Goal: Find specific page/section: Find specific page/section

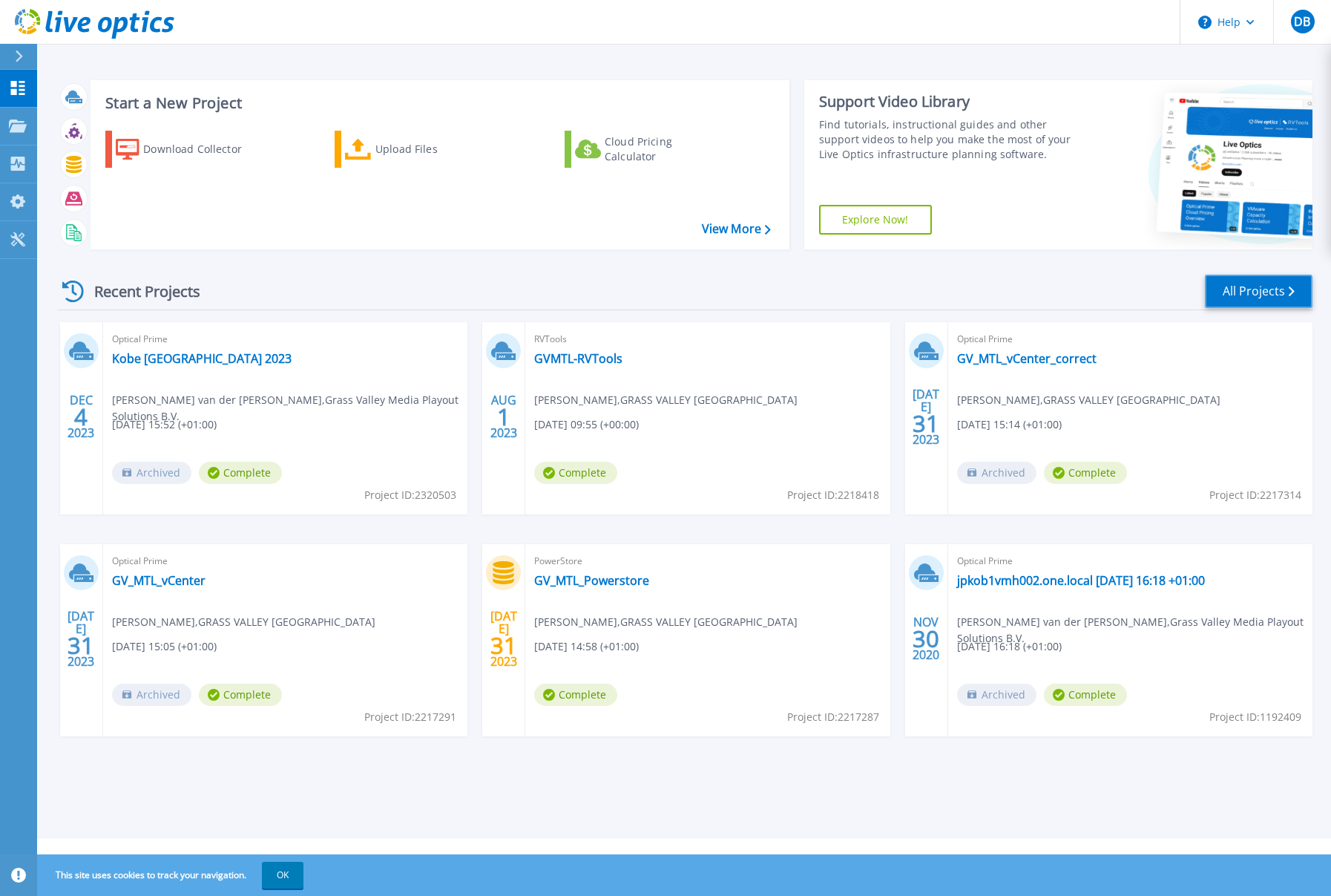
click at [1256, 294] on link "All Projects" at bounding box center [1259, 291] width 107 height 33
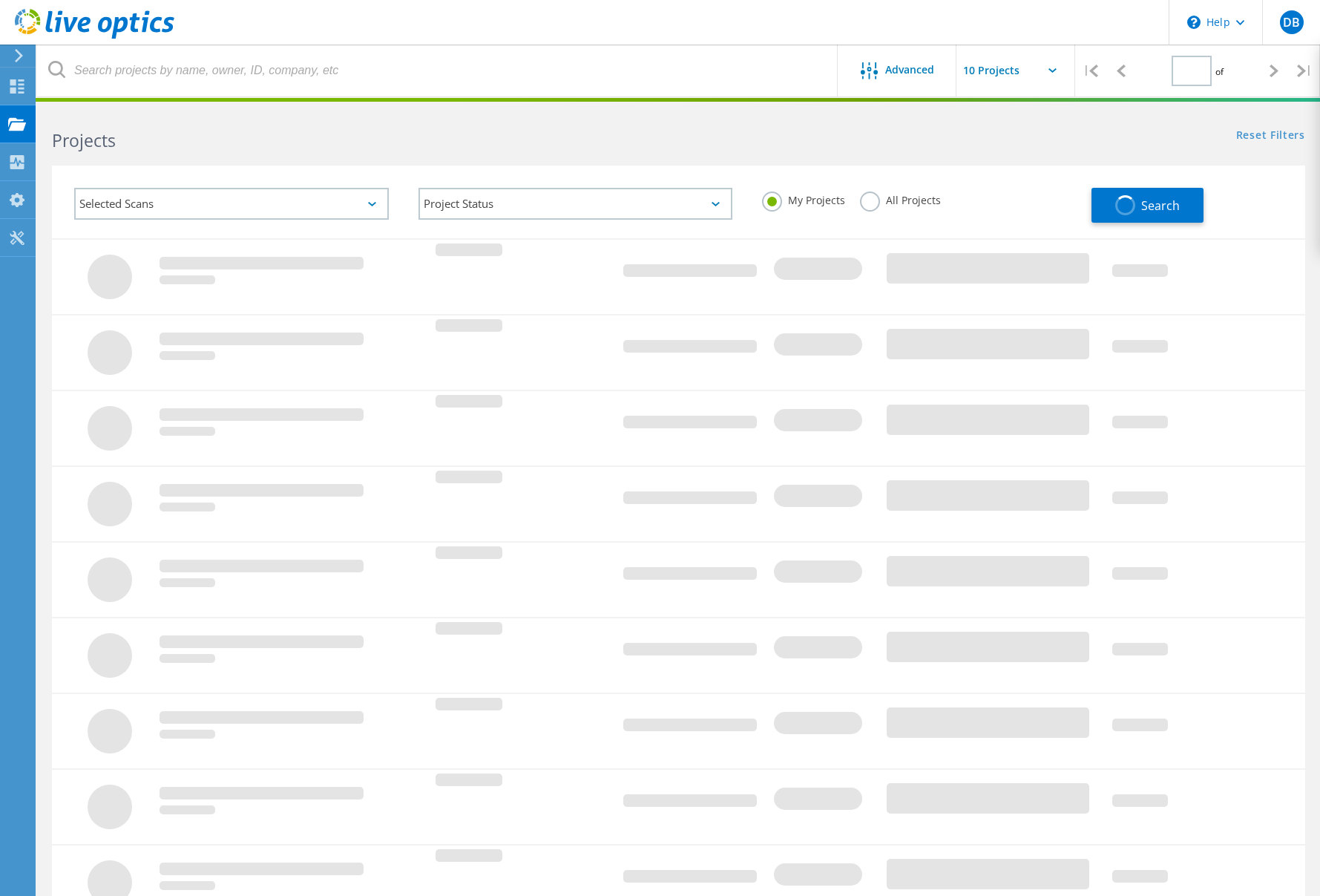
type input "1"
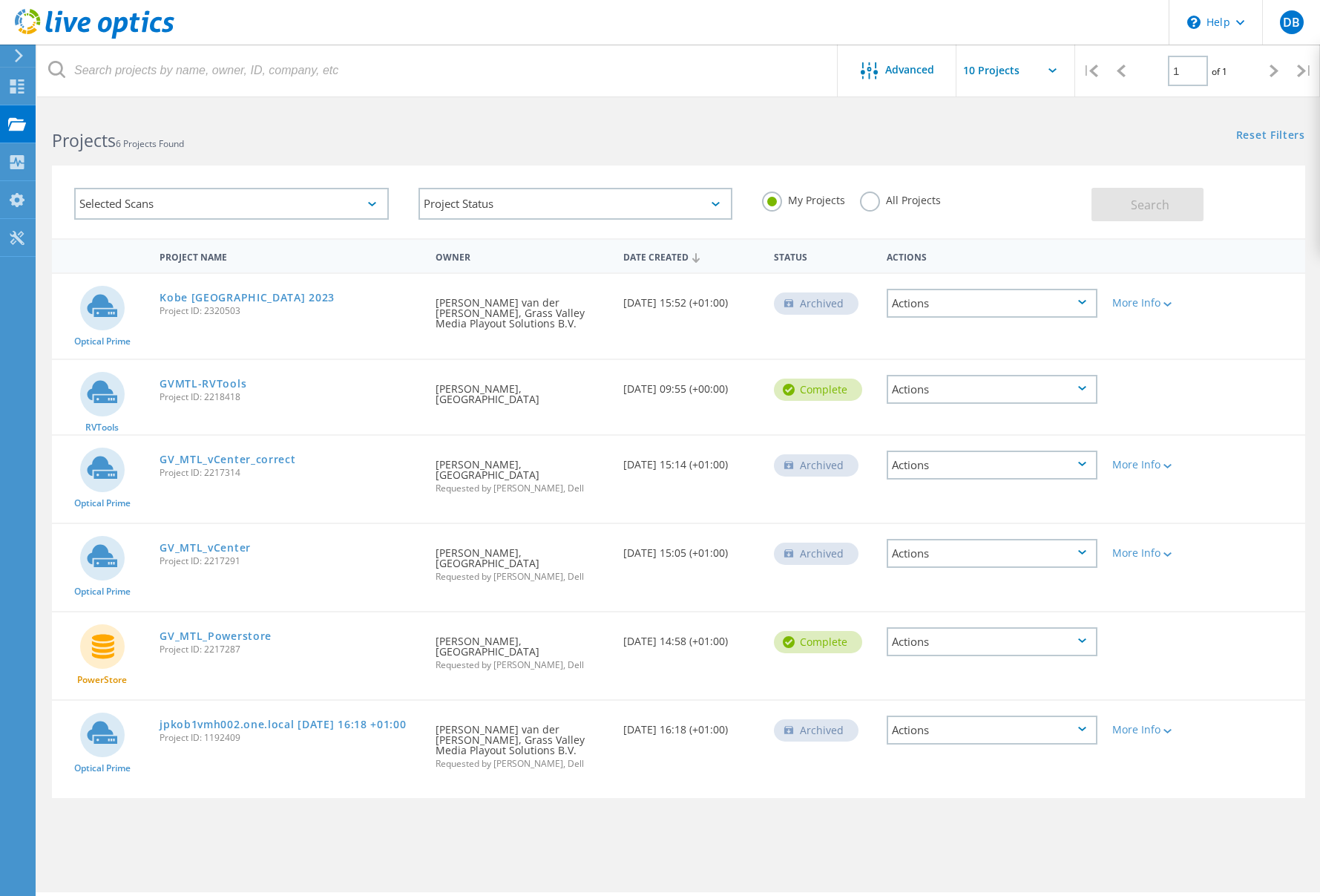
click at [879, 200] on label "All Projects" at bounding box center [901, 199] width 81 height 14
click at [0, 0] on input "All Projects" at bounding box center [0, 0] width 0 height 0
click at [1129, 199] on button "Search" at bounding box center [1148, 204] width 112 height 33
click at [226, 203] on div "Selected Scans" at bounding box center [231, 204] width 315 height 32
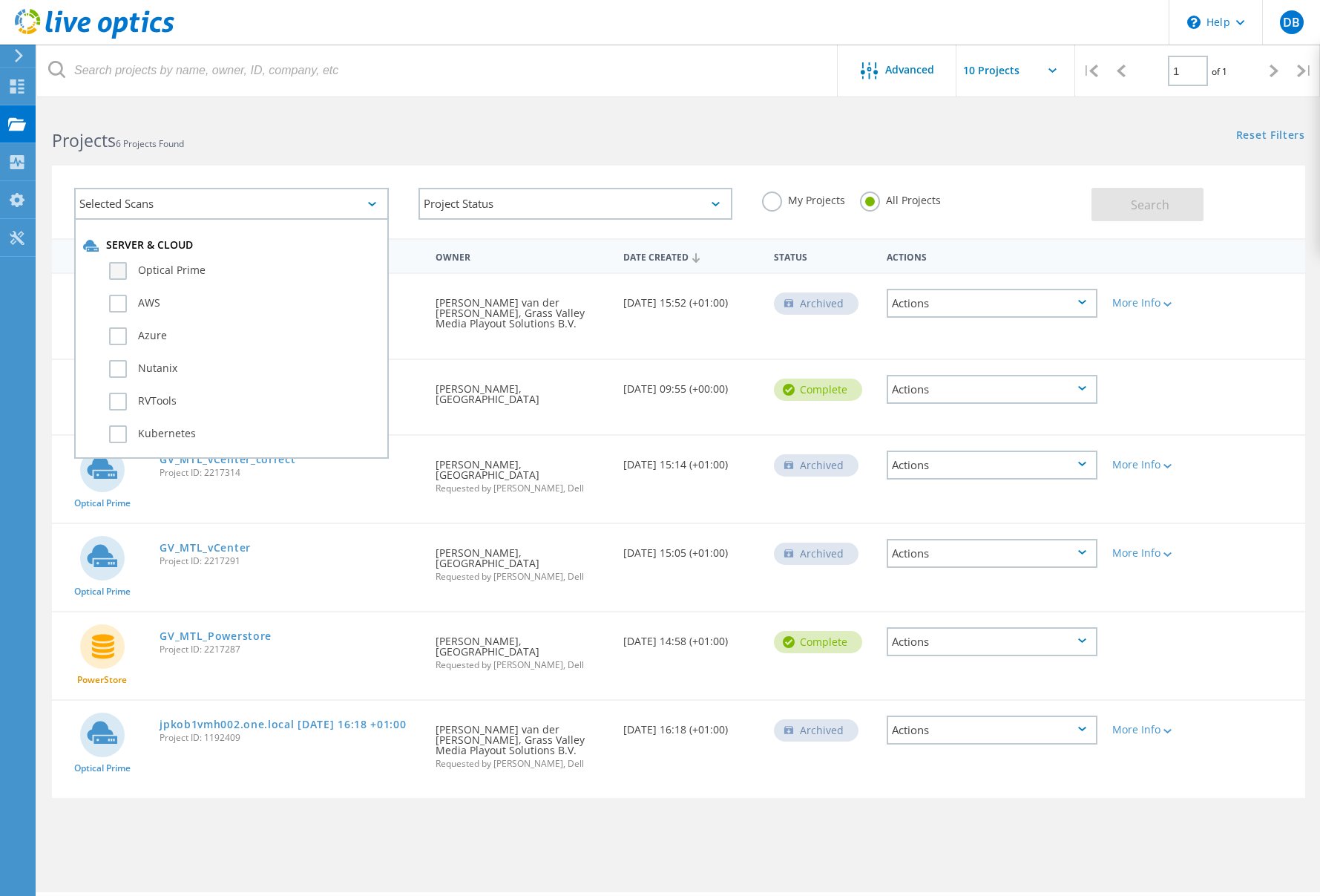
click at [126, 274] on label "Optical Prime" at bounding box center [244, 271] width 271 height 18
click at [0, 0] on input "Optical Prime" at bounding box center [0, 0] width 0 height 0
click at [838, 167] on div "Selected Scans 1 Server & Cloud Optical Prime AWS Azure Nutanix RVTools Kuberne…" at bounding box center [679, 202] width 1254 height 73
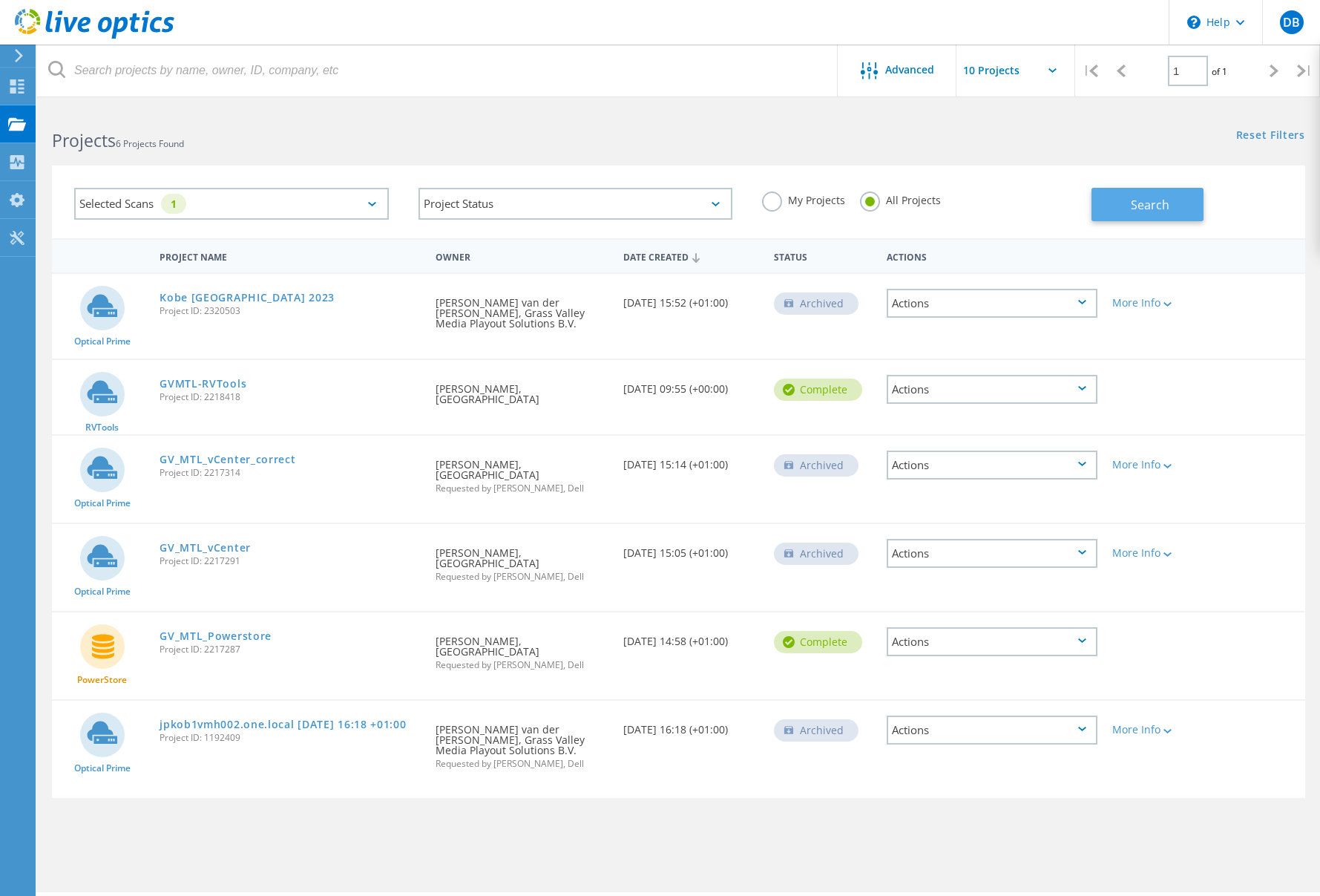
click at [1118, 197] on button "Search" at bounding box center [1148, 204] width 112 height 33
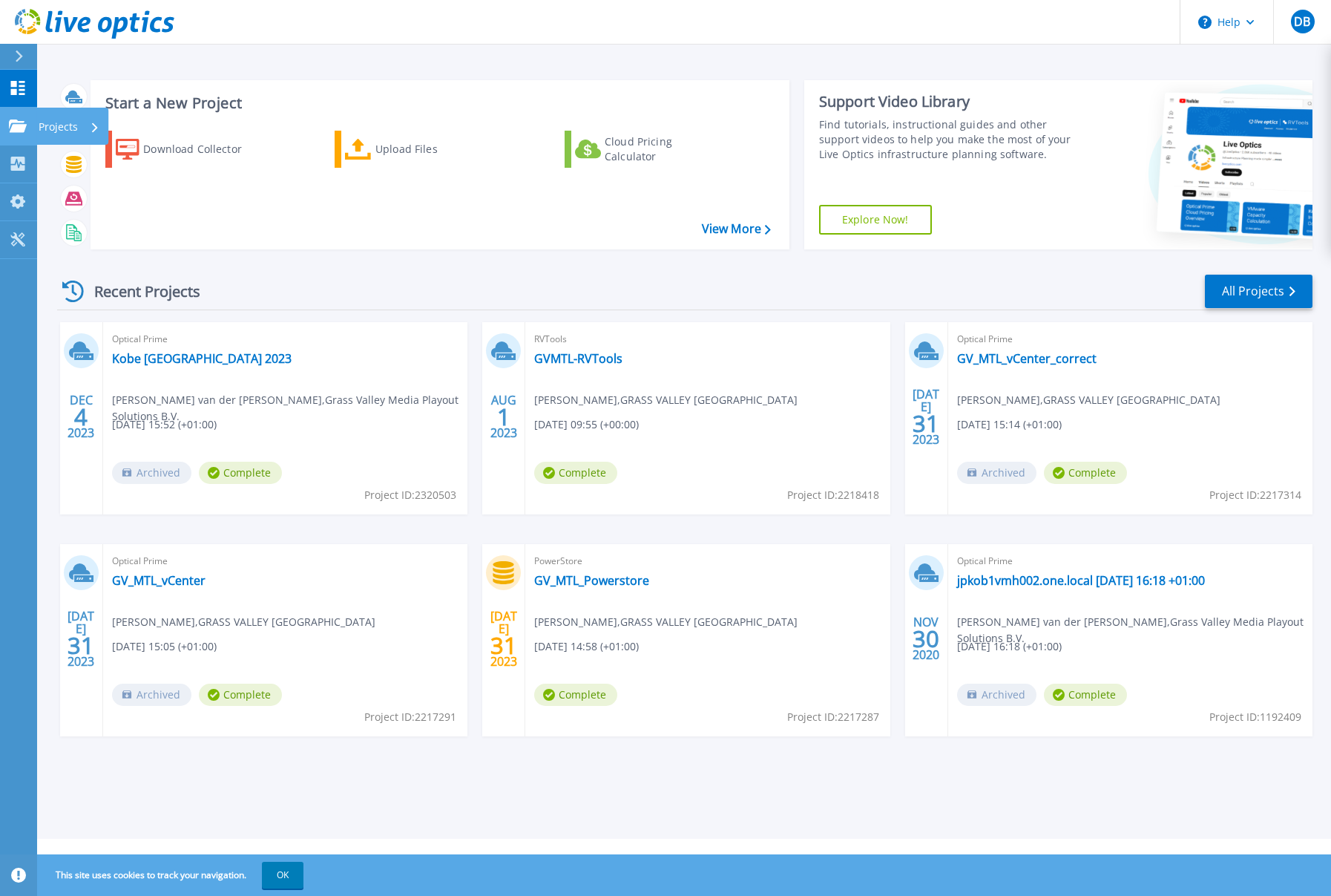
click at [33, 125] on link "Projects Projects" at bounding box center [18, 126] width 37 height 38
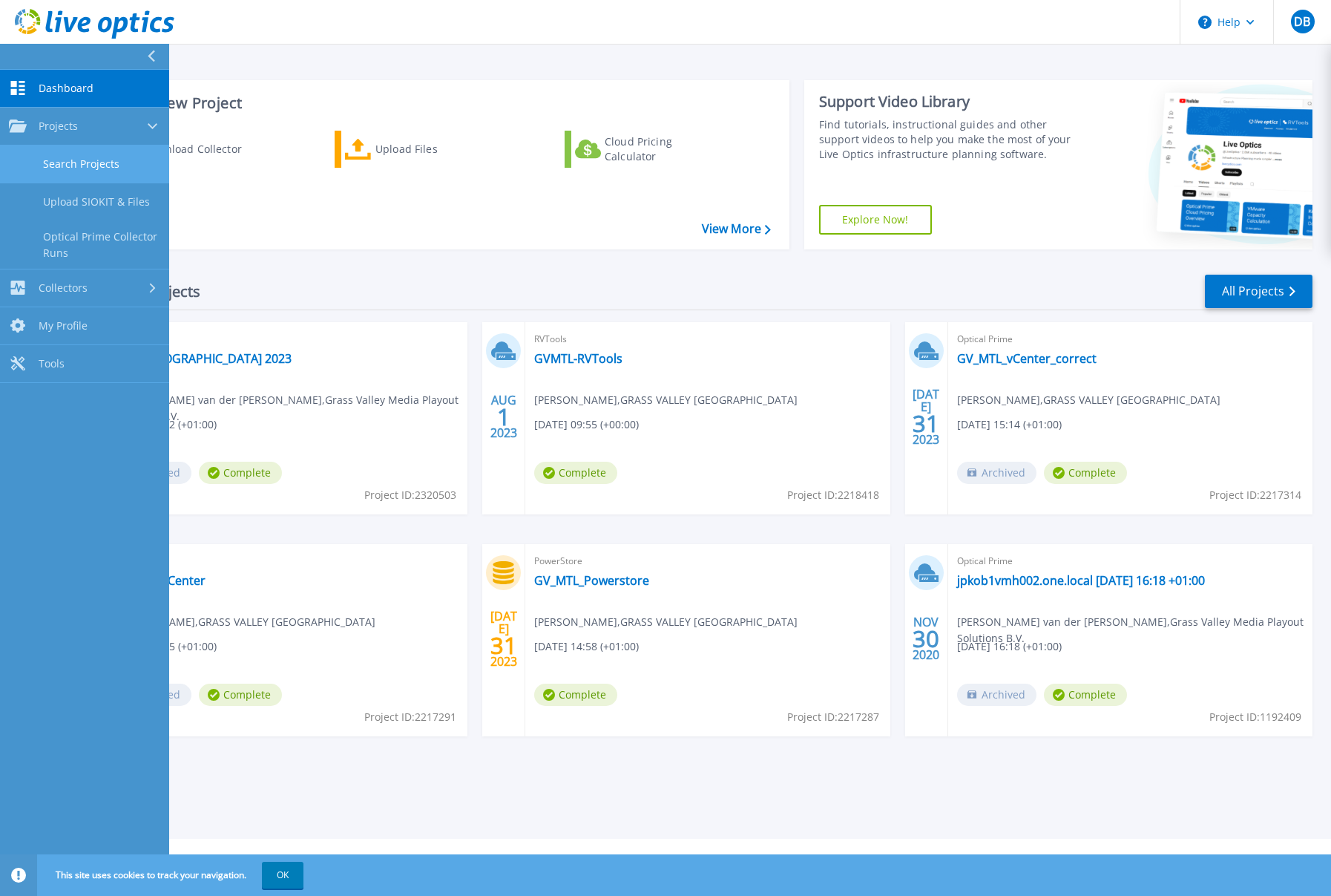
click at [67, 163] on link "Search Projects" at bounding box center [84, 164] width 169 height 38
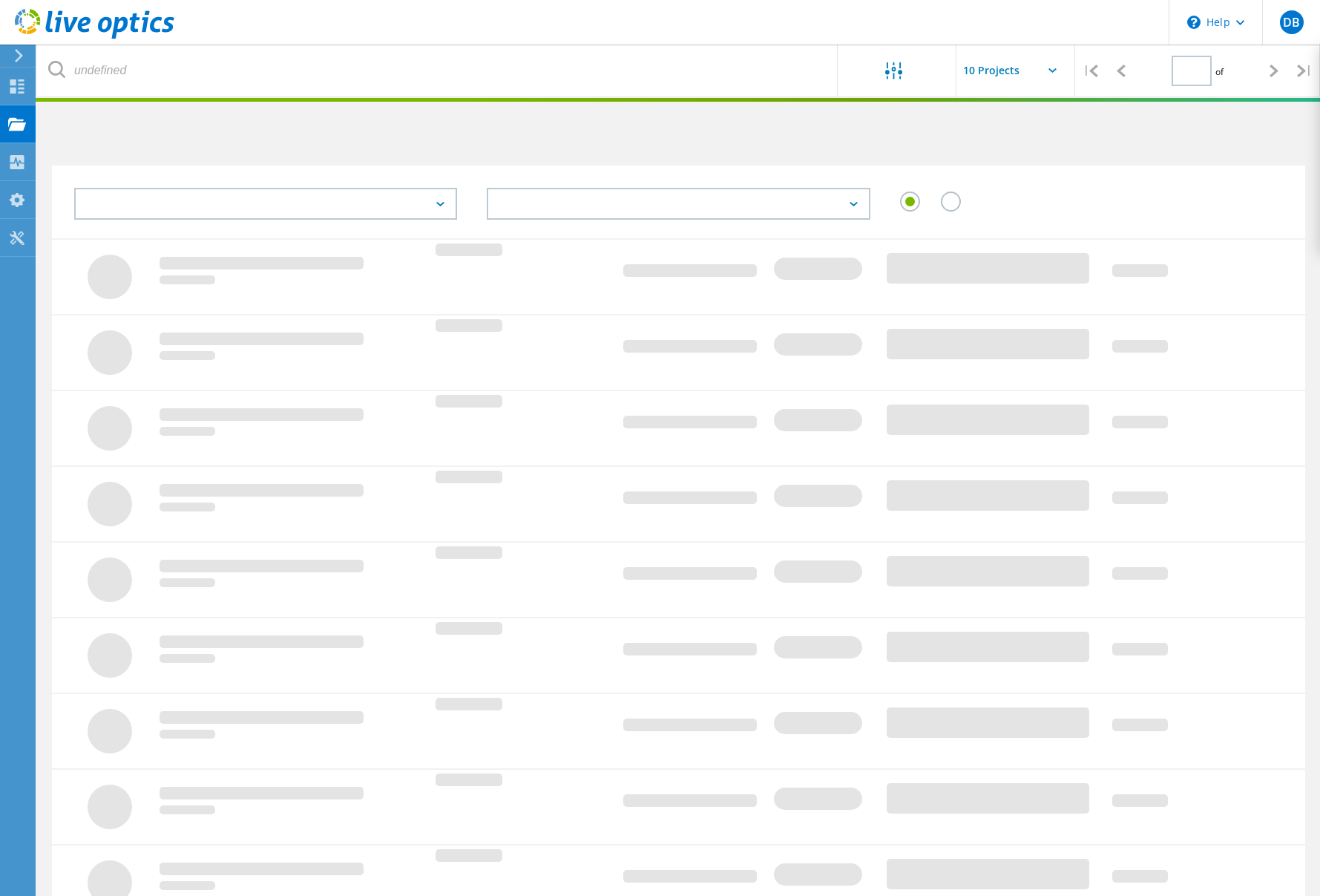
type input "1"
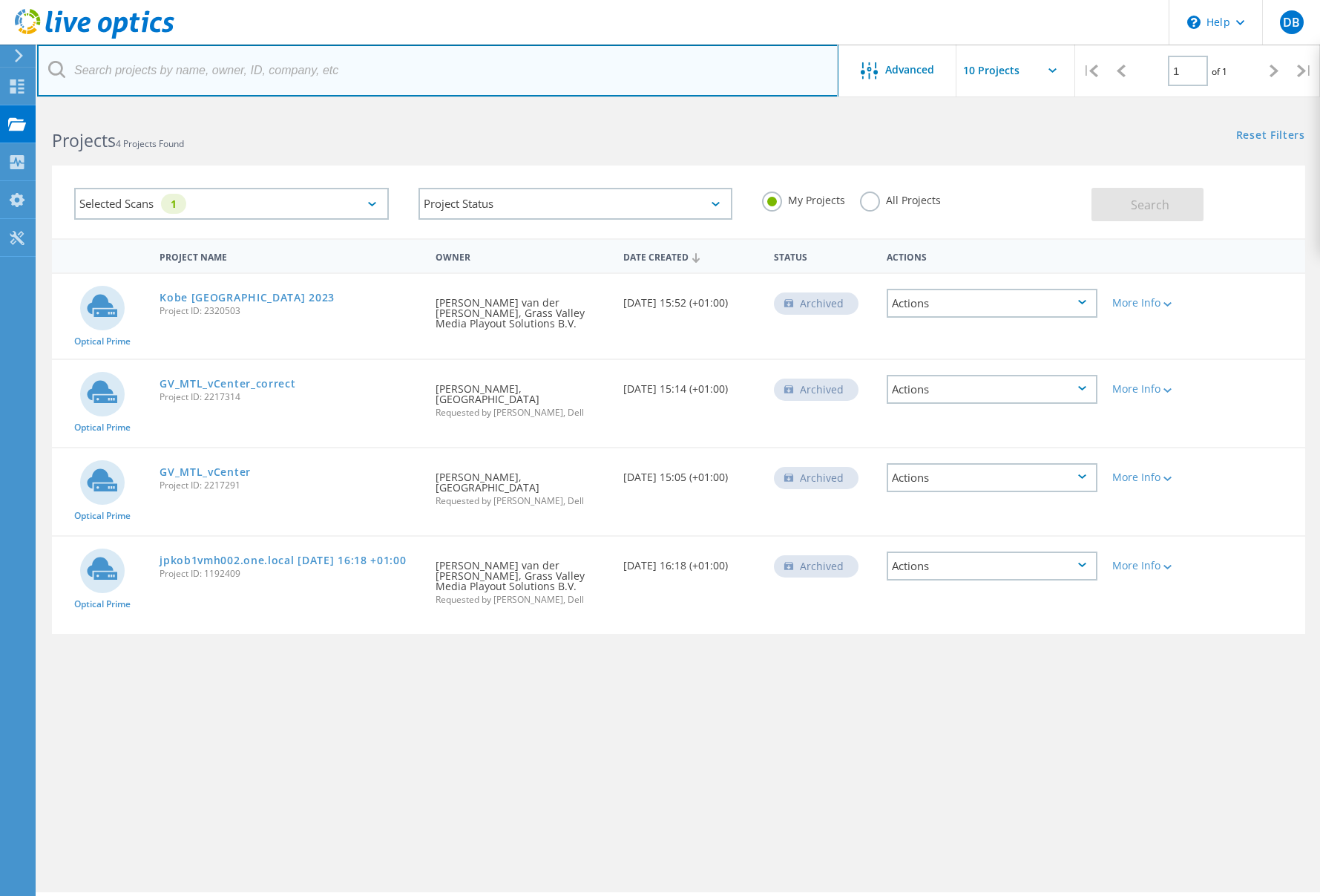
click at [442, 60] on input "text" at bounding box center [437, 70] width 801 height 52
type input "plkrk1"
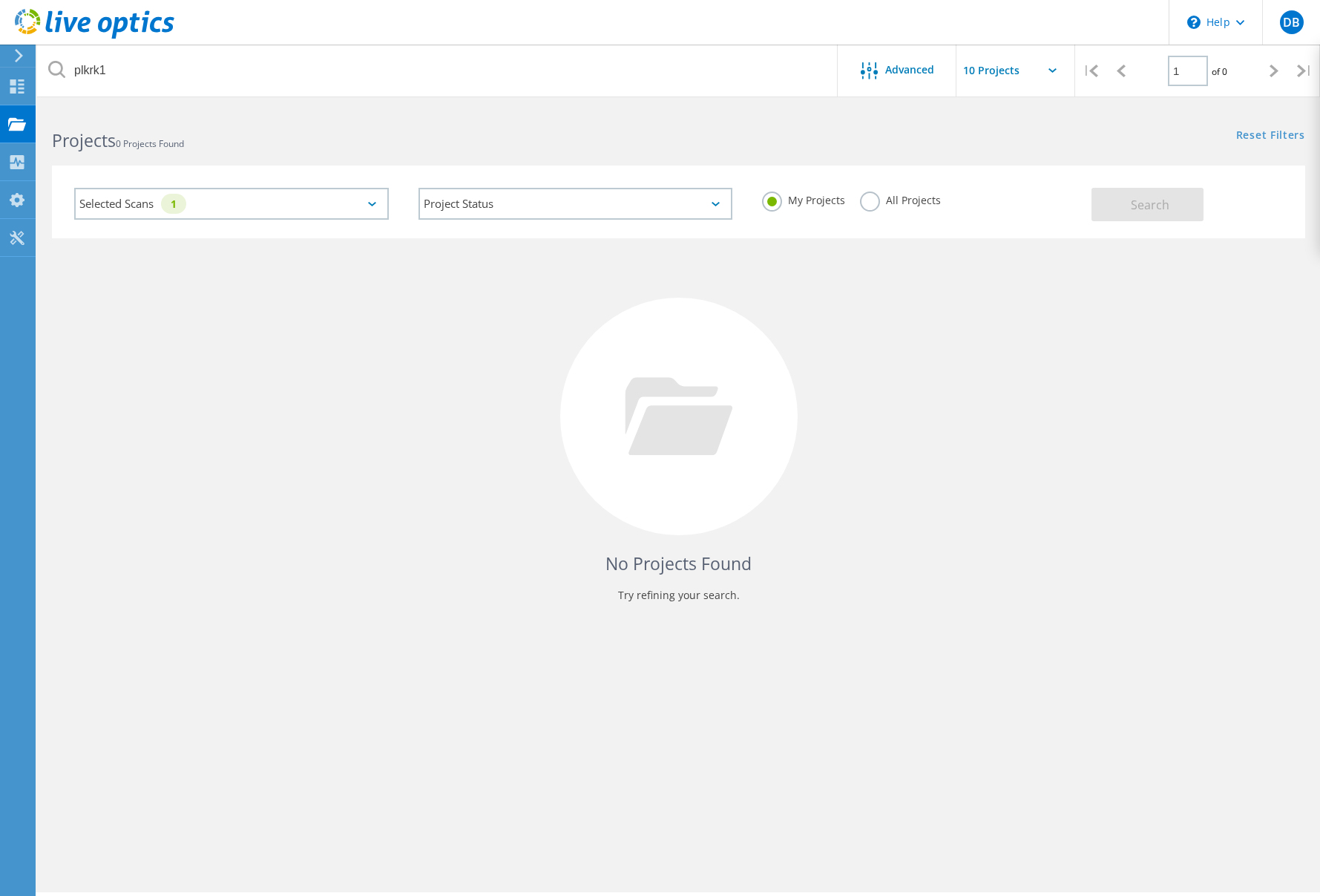
click at [203, 204] on div "Selected Scans 1" at bounding box center [231, 204] width 315 height 32
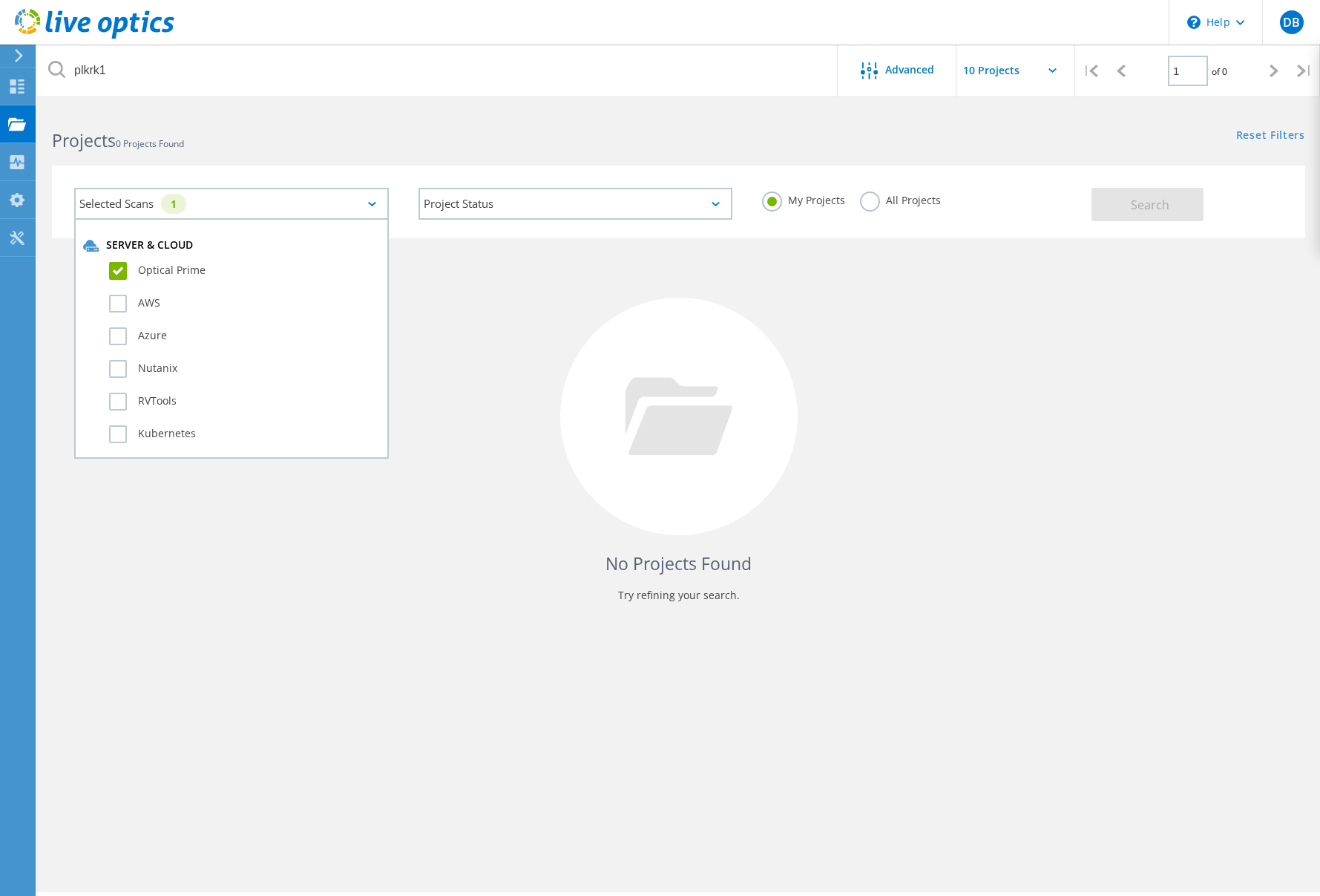
click at [456, 304] on div "No Projects Found Try refining your search." at bounding box center [679, 430] width 1254 height 384
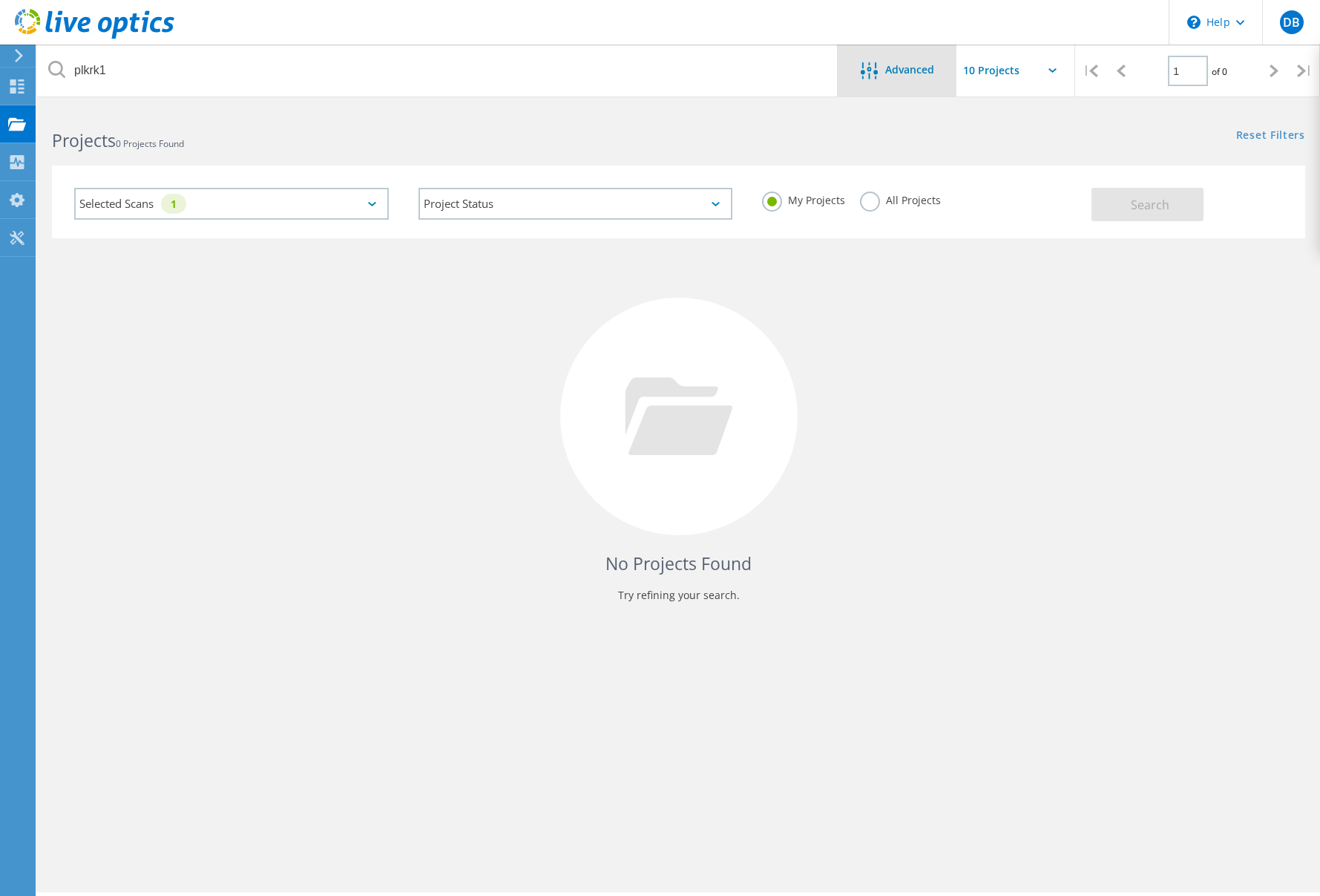
click at [895, 70] on span "Advanced" at bounding box center [909, 69] width 49 height 10
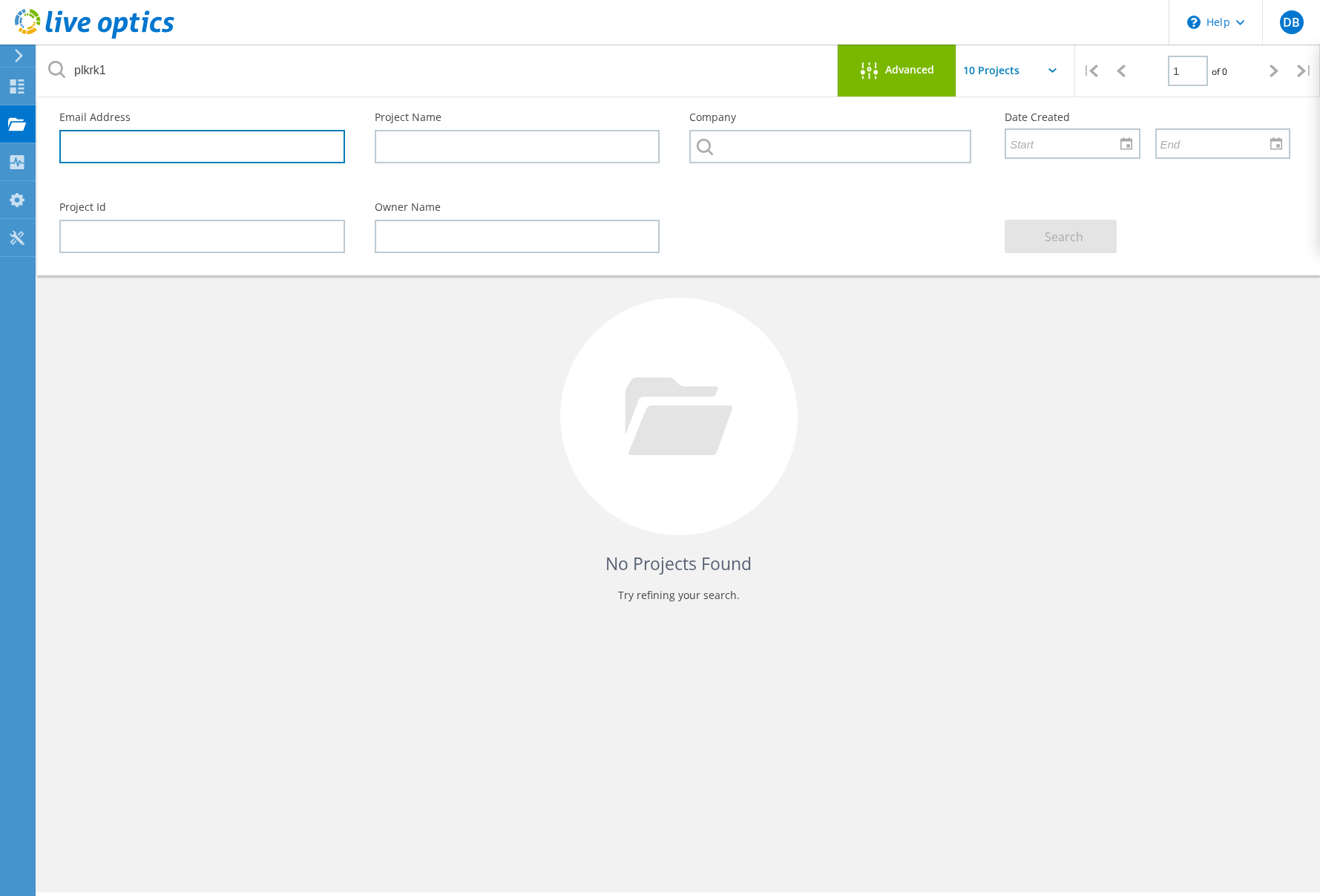
click at [173, 144] on input "text" at bounding box center [202, 147] width 286 height 33
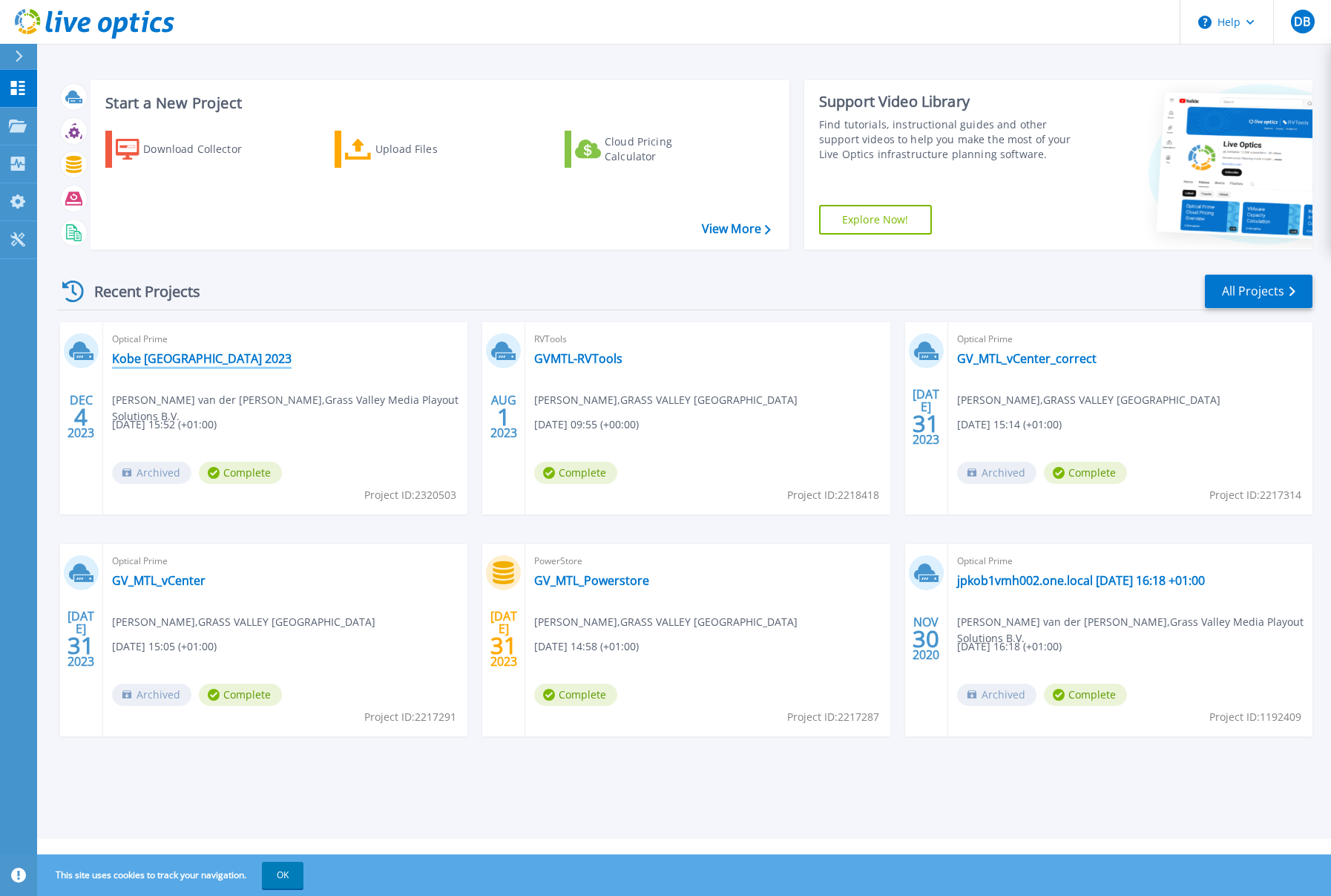
click at [141, 362] on link "Kobe [GEOGRAPHIC_DATA] 2023" at bounding box center [201, 358] width 179 height 15
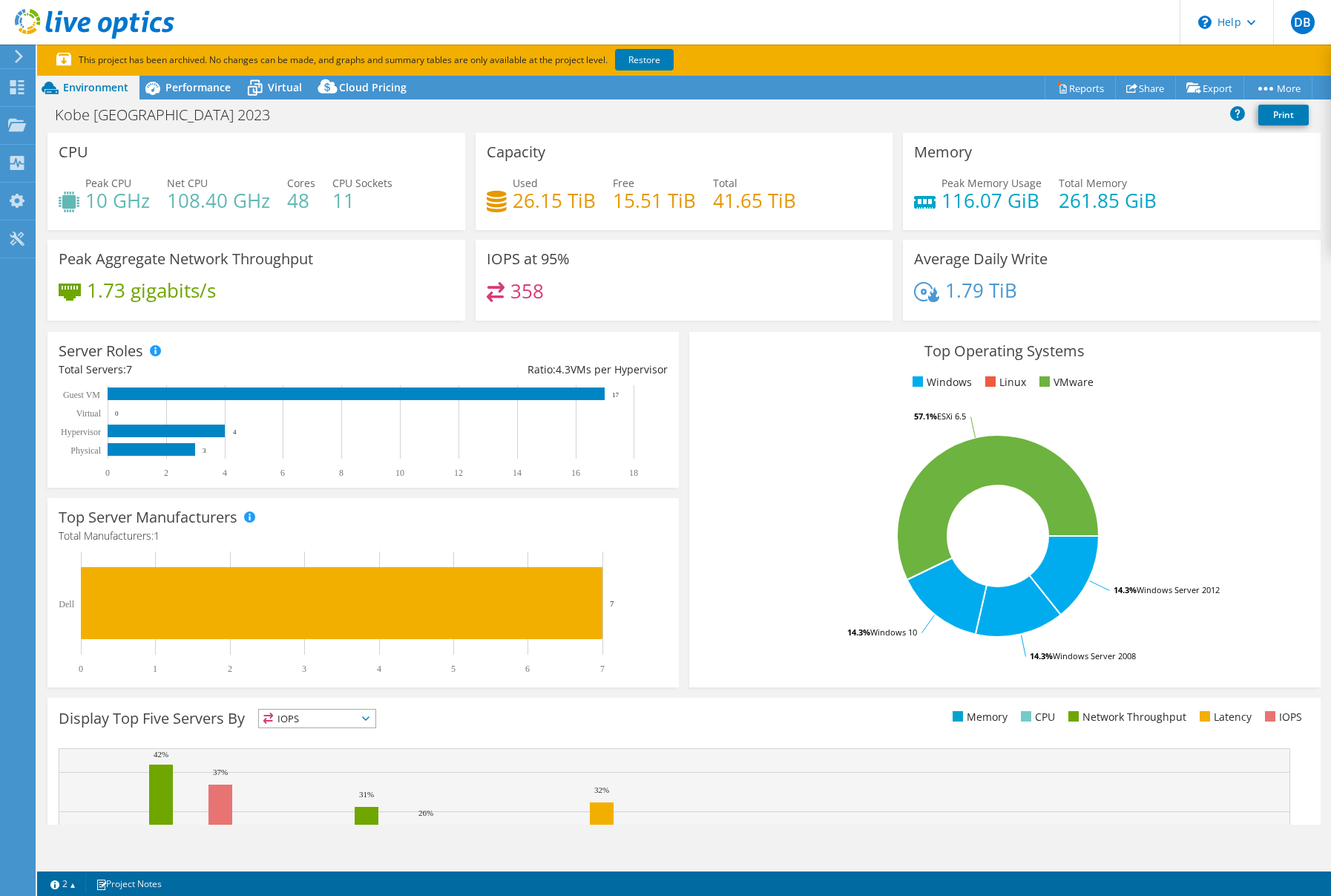
select select "[GEOGRAPHIC_DATA]"
select select "USD"
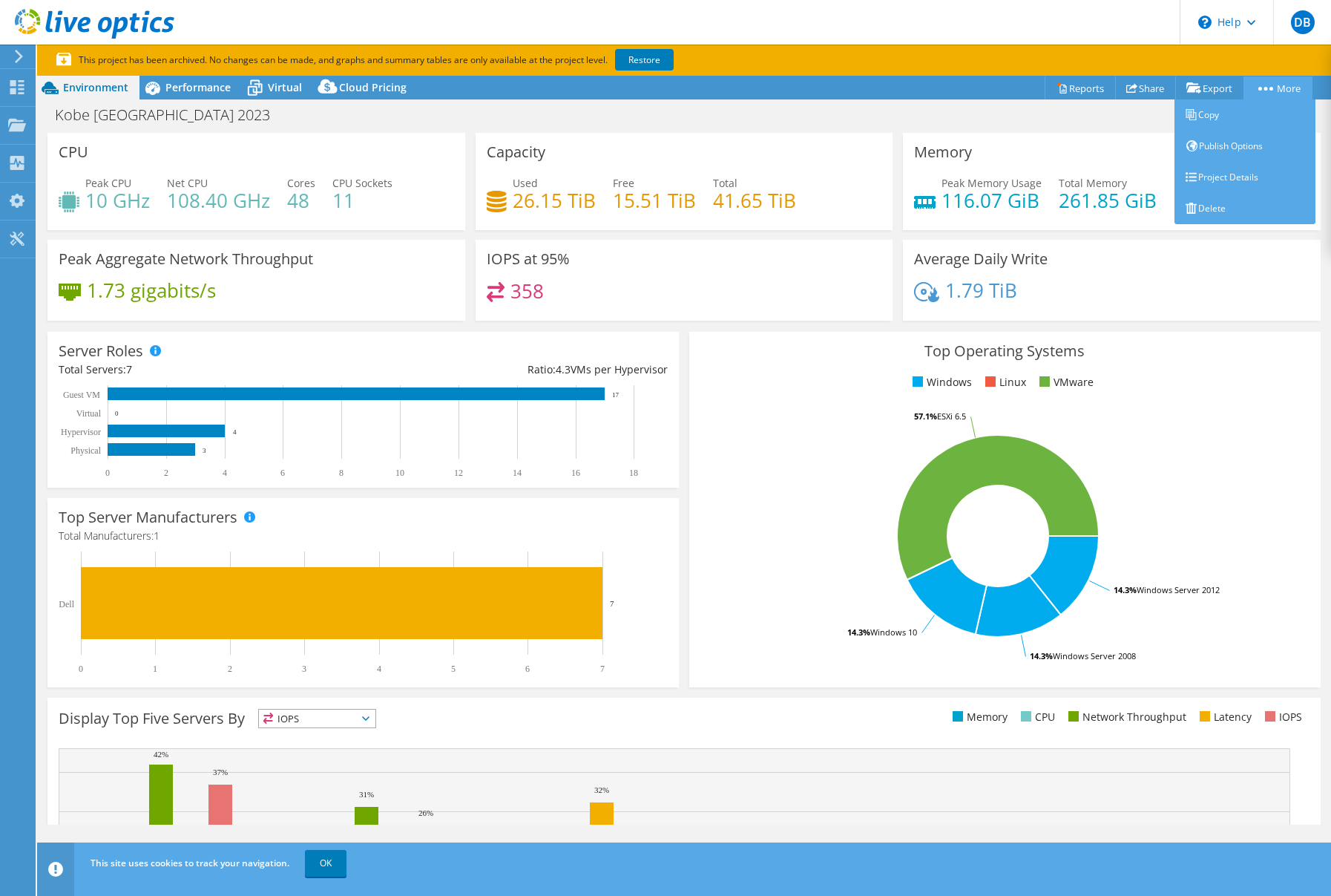
click at [1286, 86] on link "More" at bounding box center [1278, 88] width 69 height 23
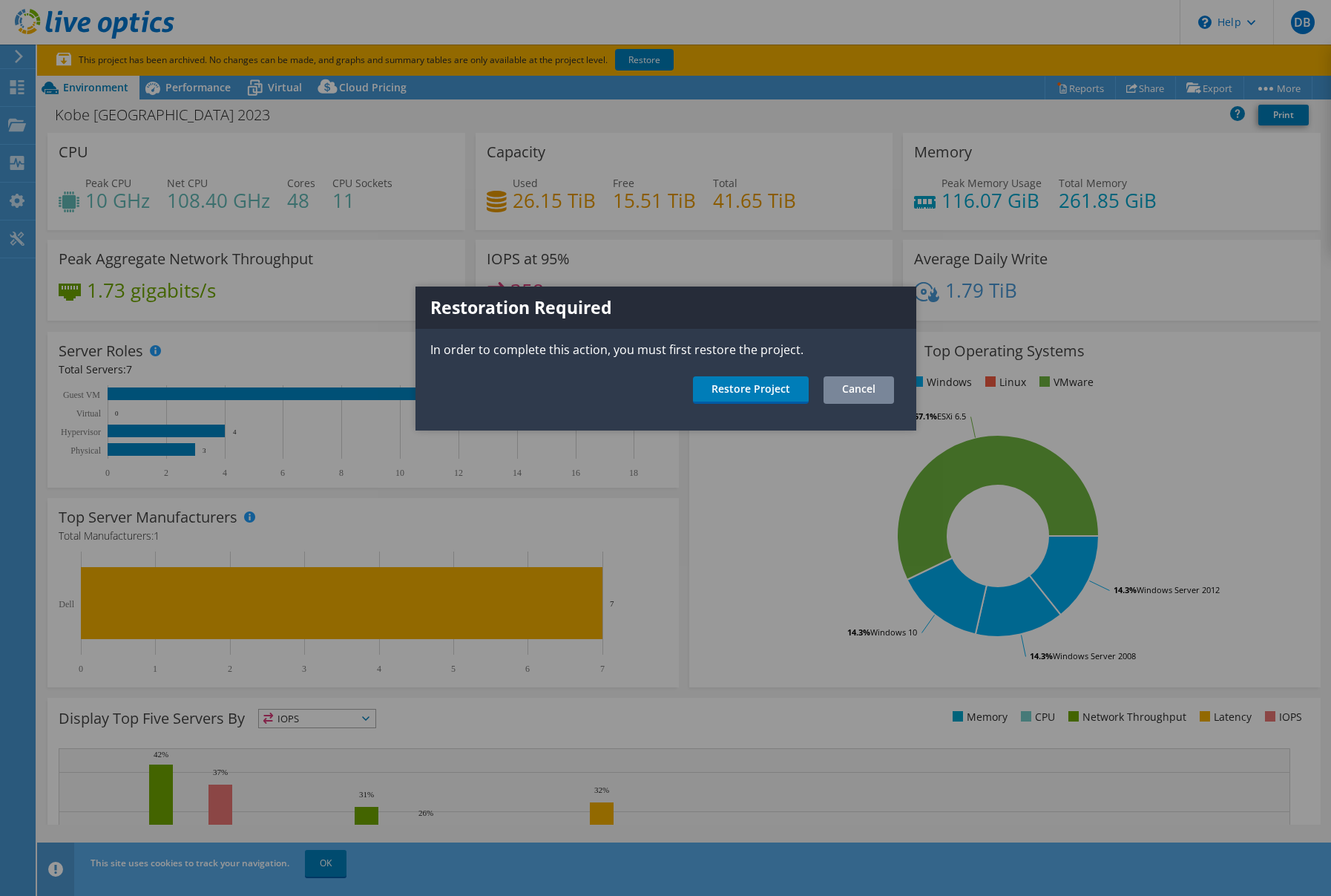
click at [865, 381] on link "Cancel" at bounding box center [858, 390] width 70 height 28
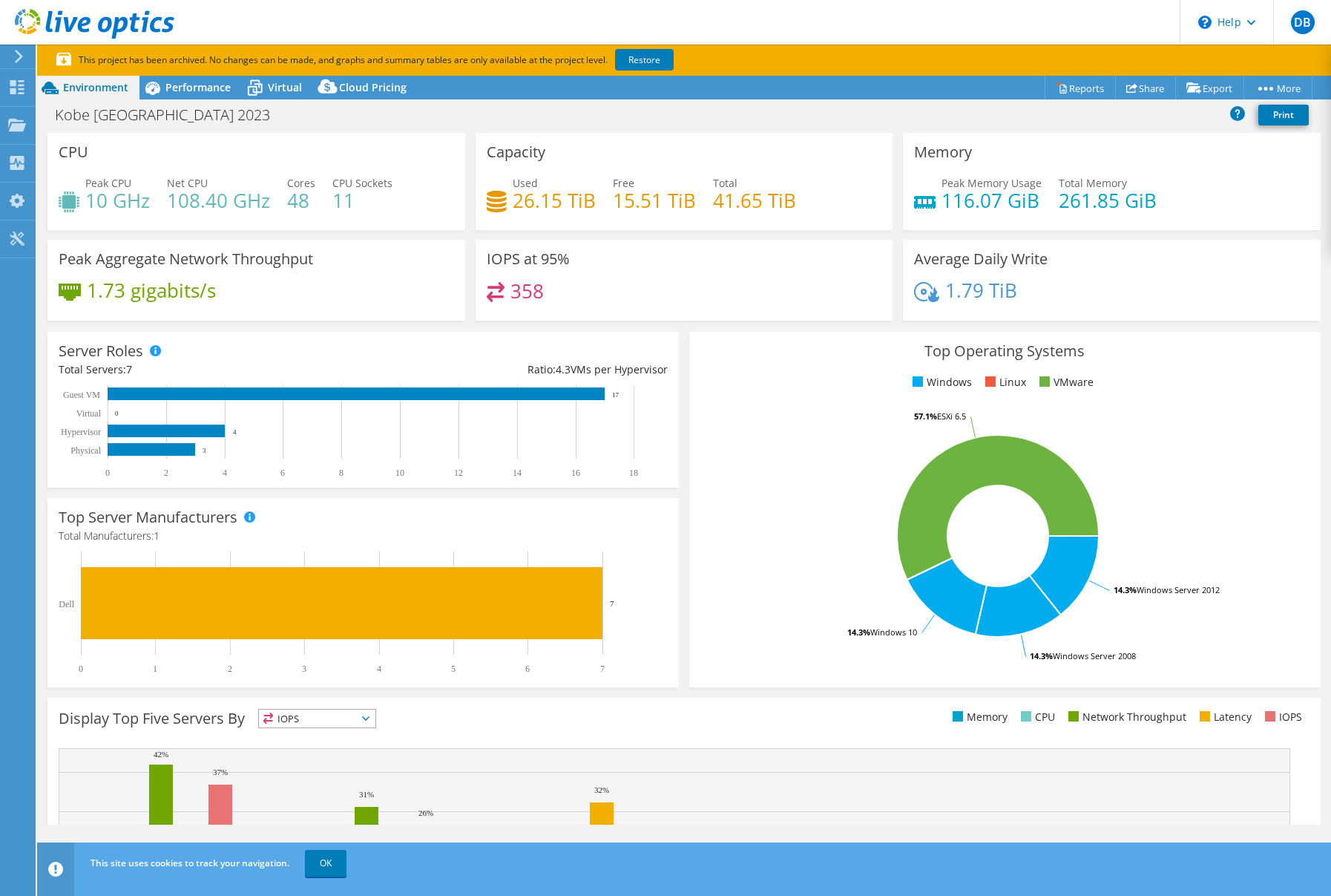
click at [19, 54] on use at bounding box center [19, 56] width 8 height 13
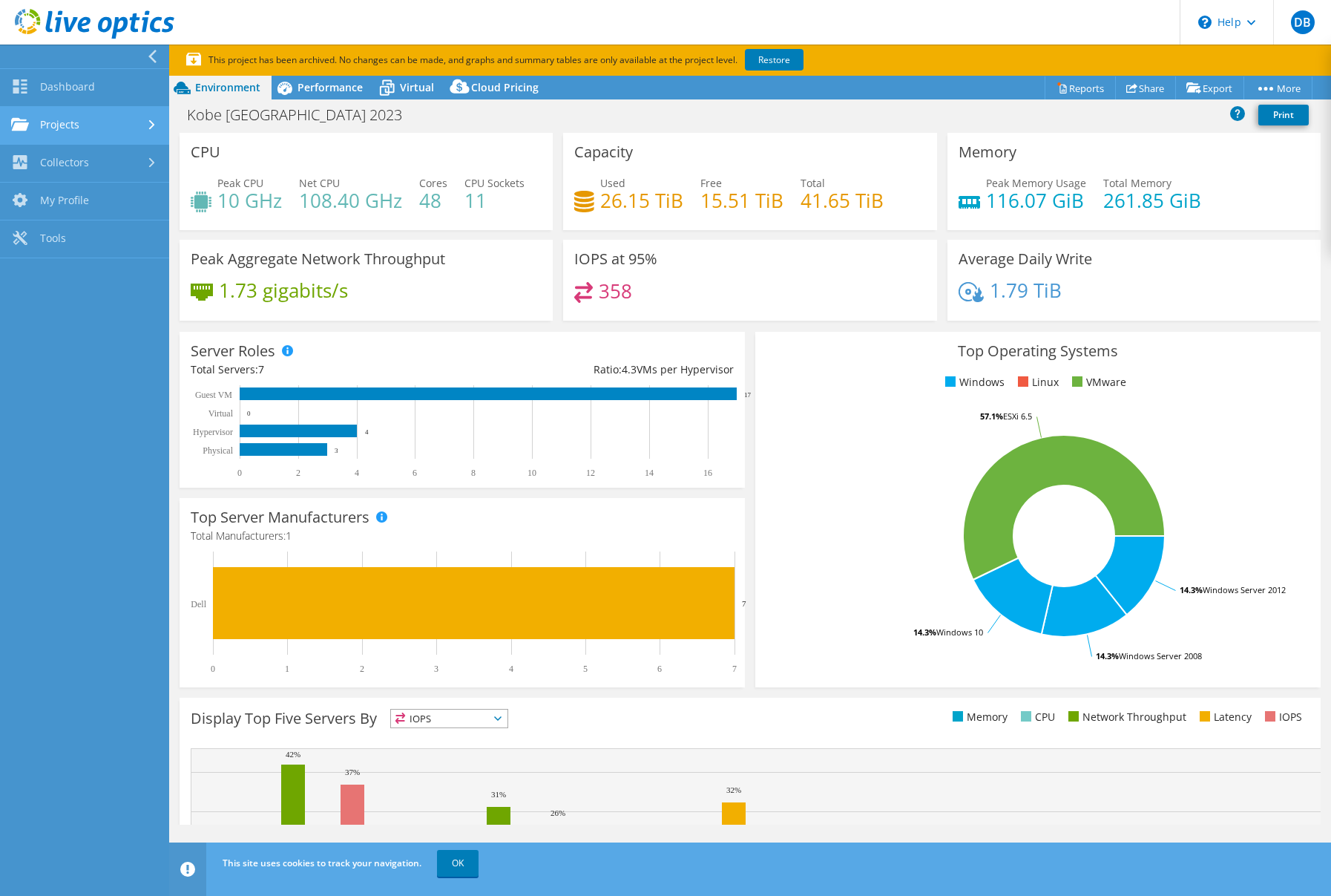
click at [68, 125] on link "Projects" at bounding box center [84, 126] width 169 height 38
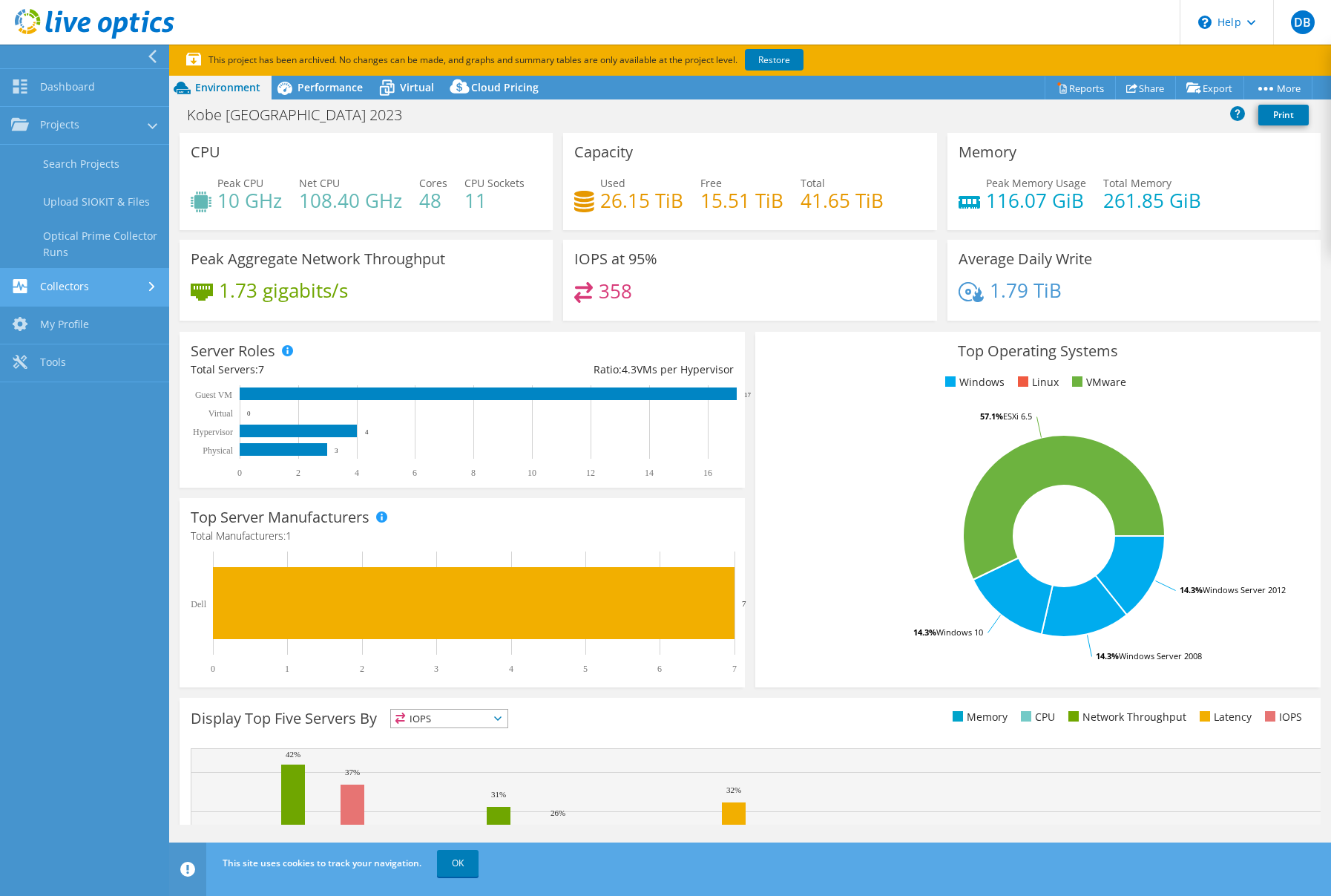
click at [62, 296] on link "Collectors" at bounding box center [84, 287] width 169 height 38
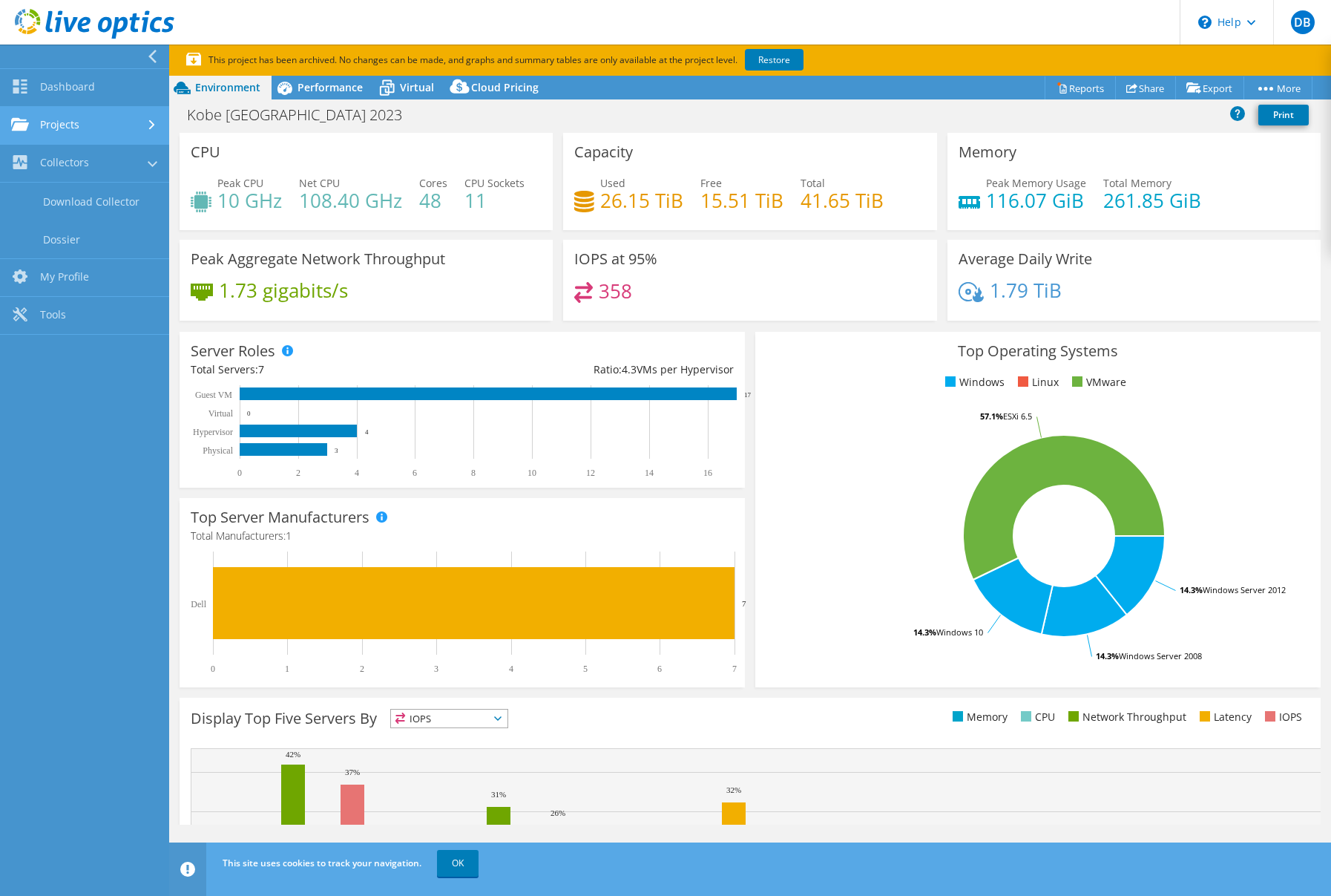
click at [71, 122] on link "Projects" at bounding box center [84, 126] width 169 height 38
click at [65, 159] on link "Search Projects" at bounding box center [84, 163] width 169 height 38
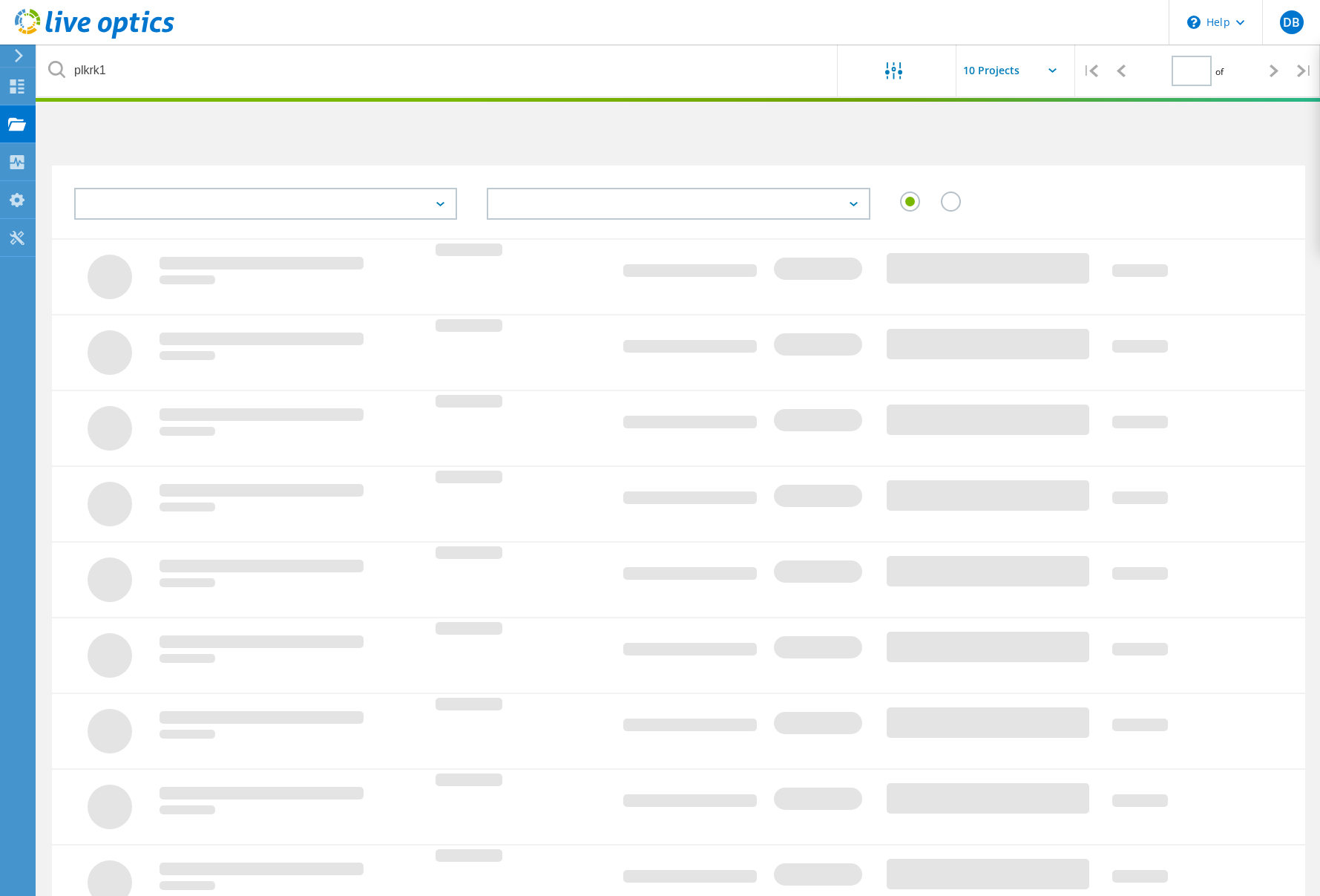
type input "1"
